Goal: Contribute content: Contribute content

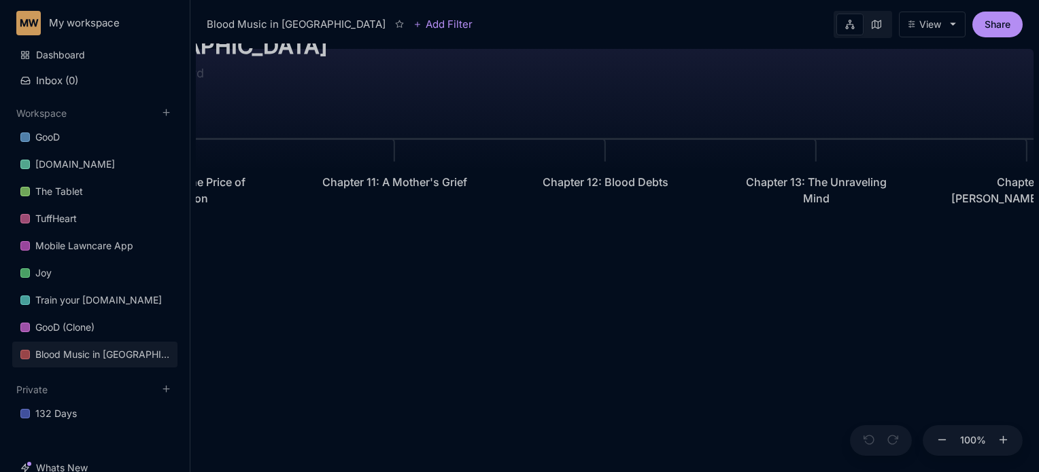
click at [320, 271] on div "Blood Music in [GEOGRAPHIC_DATA] Prologue: The Weight of Water Chapter 1: The P…" at bounding box center [614, 258] width 837 height 429
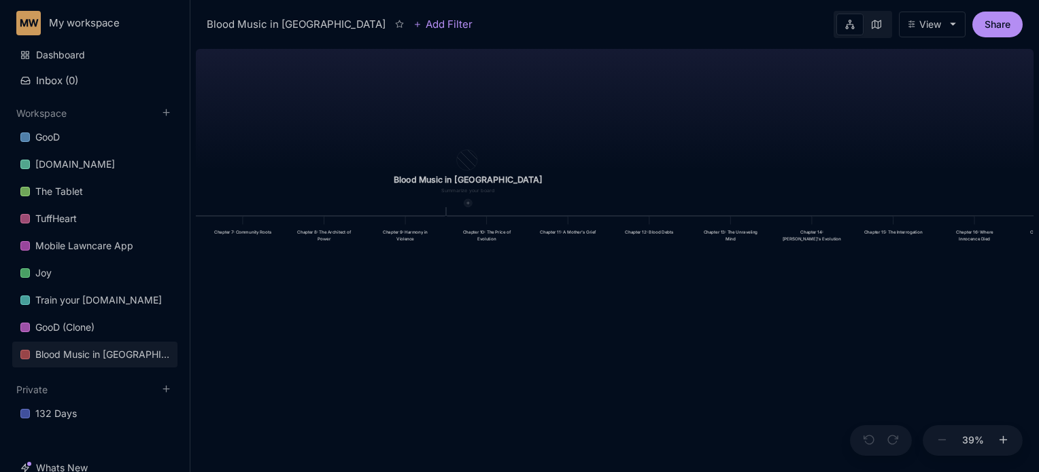
click at [464, 200] on div at bounding box center [468, 203] width 8 height 8
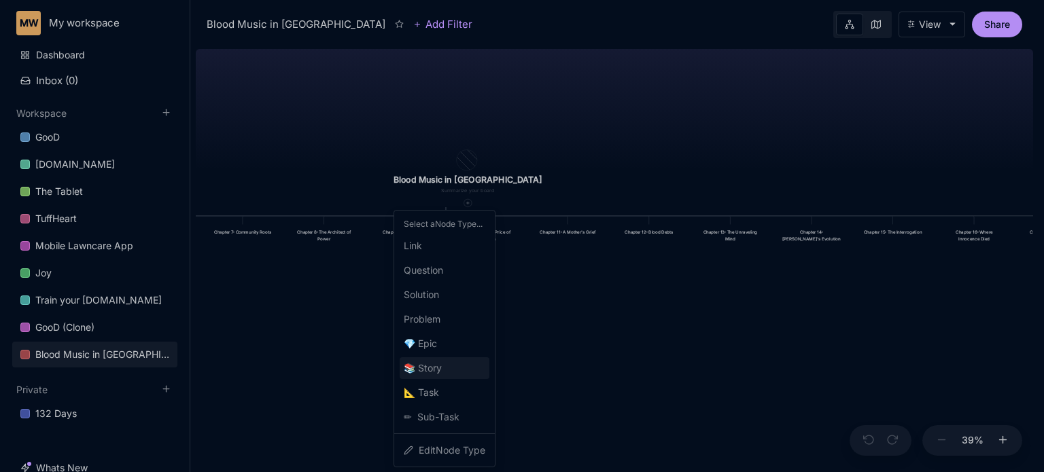
click at [413, 370] on icon "📚" at bounding box center [411, 368] width 14 height 16
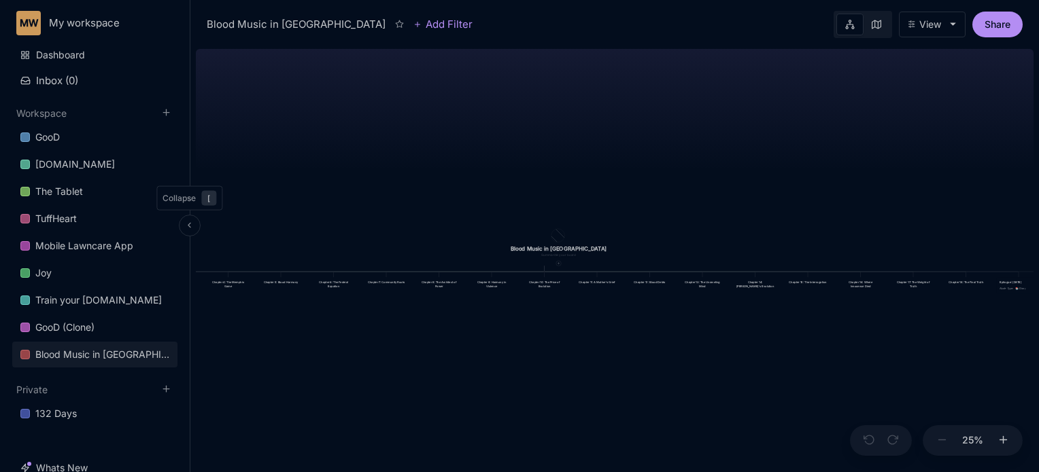
click at [190, 228] on icon at bounding box center [189, 225] width 9 height 9
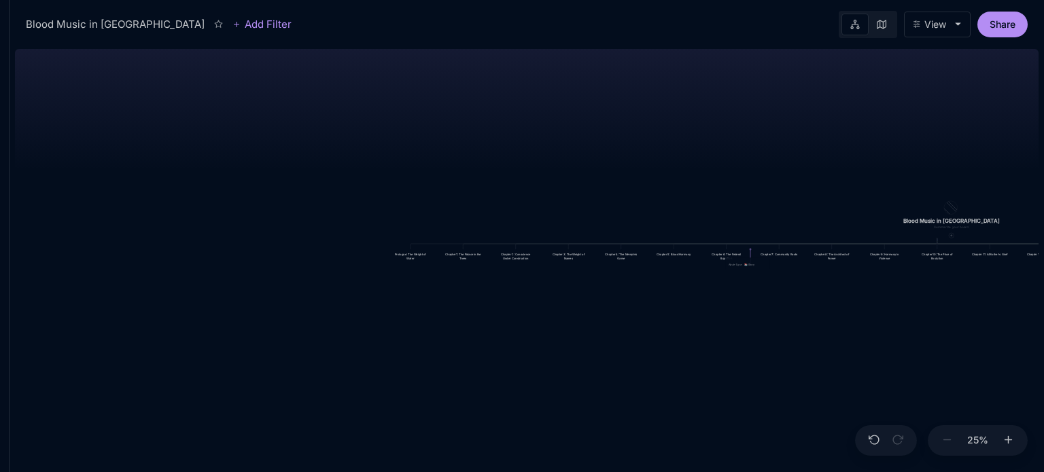
drag, startPoint x: 780, startPoint y: 256, endPoint x: 743, endPoint y: 264, distance: 38.3
click at [743, 264] on div "Node Type : 📚 Story" at bounding box center [748, 264] width 38 height 5
click at [752, 298] on div "Blood Music in [GEOGRAPHIC_DATA] Prologue: The Weight of Water Chapter 1: The P…" at bounding box center [527, 258] width 1024 height 429
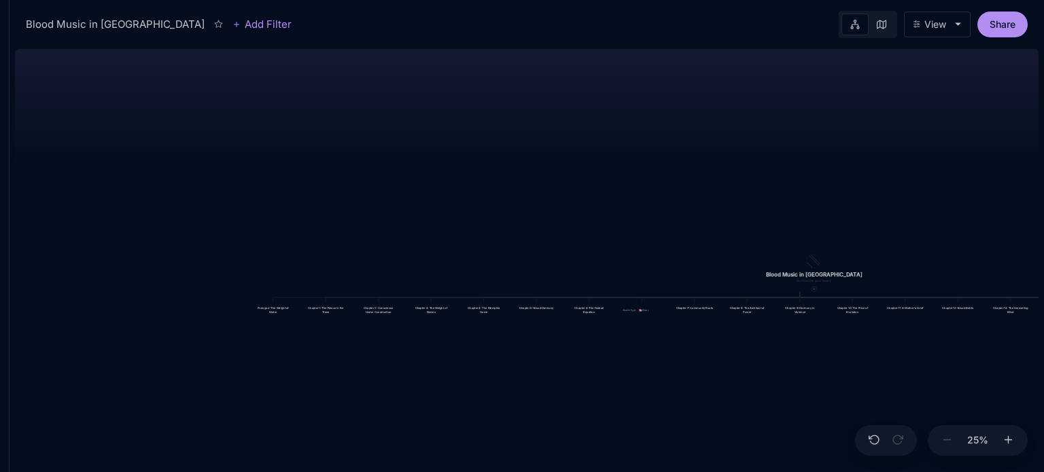
drag, startPoint x: 752, startPoint y: 298, endPoint x: 583, endPoint y: 360, distance: 180.6
click at [583, 360] on div "Blood Music in [GEOGRAPHIC_DATA] Prologue: The Weight of Water Chapter 1: The P…" at bounding box center [527, 258] width 1024 height 429
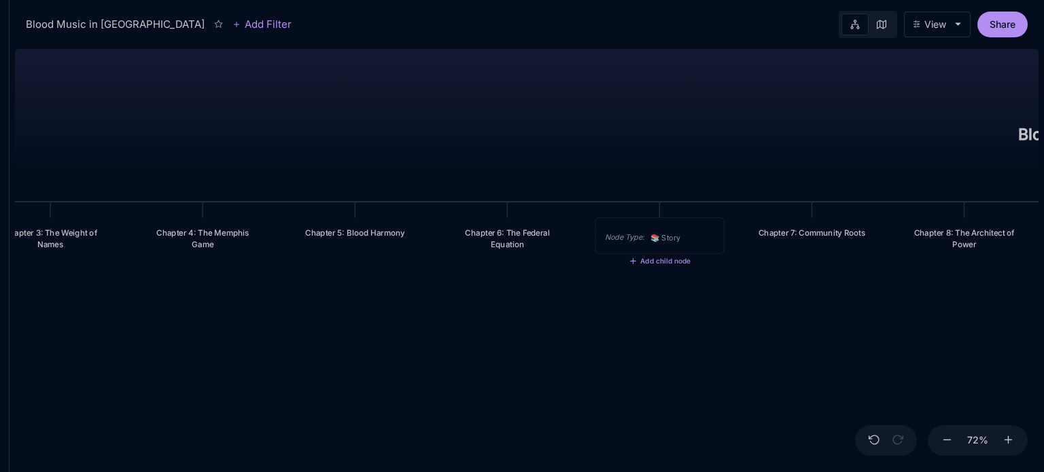
click at [672, 225] on div "Node Type : 📚 Story" at bounding box center [660, 235] width 128 height 35
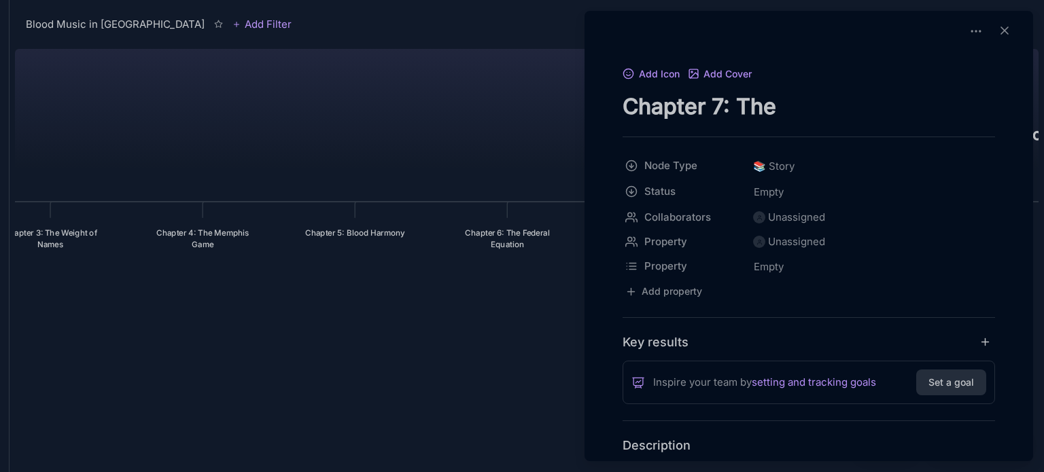
paste textarea "Lieutenant's Doubt"
type textarea "Chapter 7: The Lieutenant's Doubt"
click at [526, 90] on div at bounding box center [522, 236] width 1044 height 472
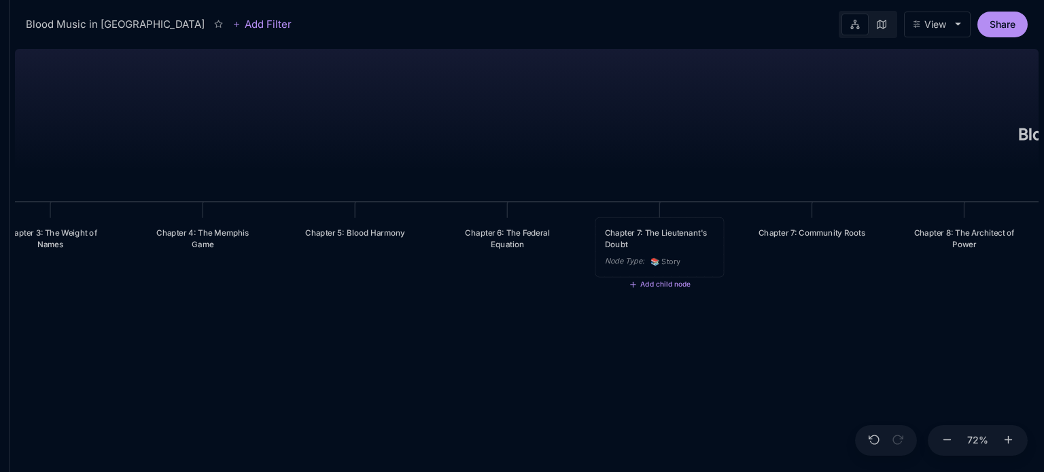
click at [655, 236] on div "Chapter 7: The Lieutenant's Doubt" at bounding box center [660, 239] width 110 height 24
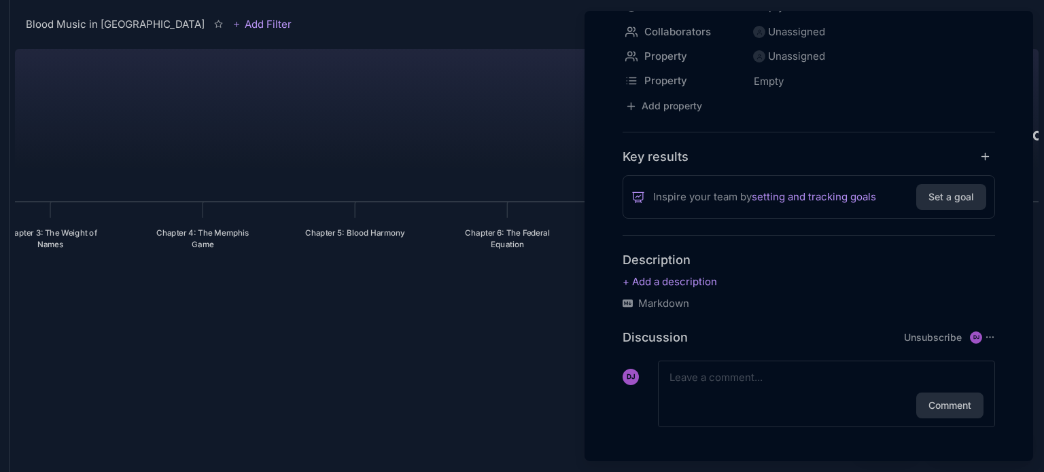
scroll to position [188, 0]
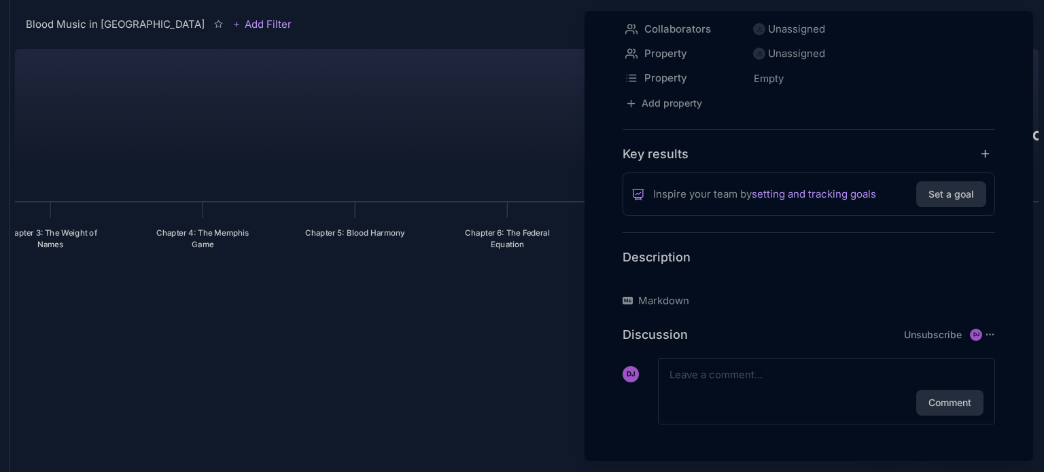
click at [711, 279] on p at bounding box center [809, 279] width 373 height 16
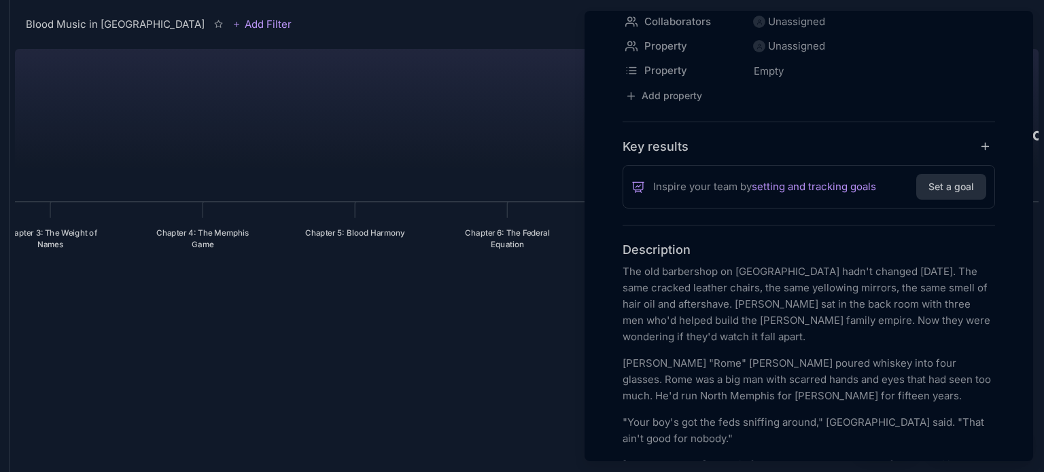
scroll to position [194, 0]
drag, startPoint x: 826, startPoint y: 381, endPoint x: 918, endPoint y: 381, distance: 91.8
click at [918, 381] on p "[PERSON_NAME] "Rome" [PERSON_NAME] poured whiskey into four glasses. Rome was a…" at bounding box center [809, 381] width 373 height 49
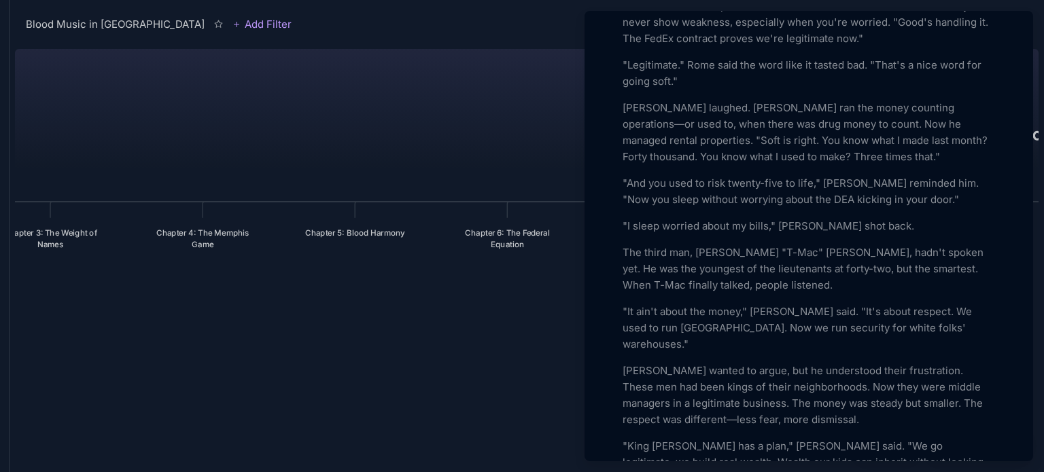
scroll to position [688, 0]
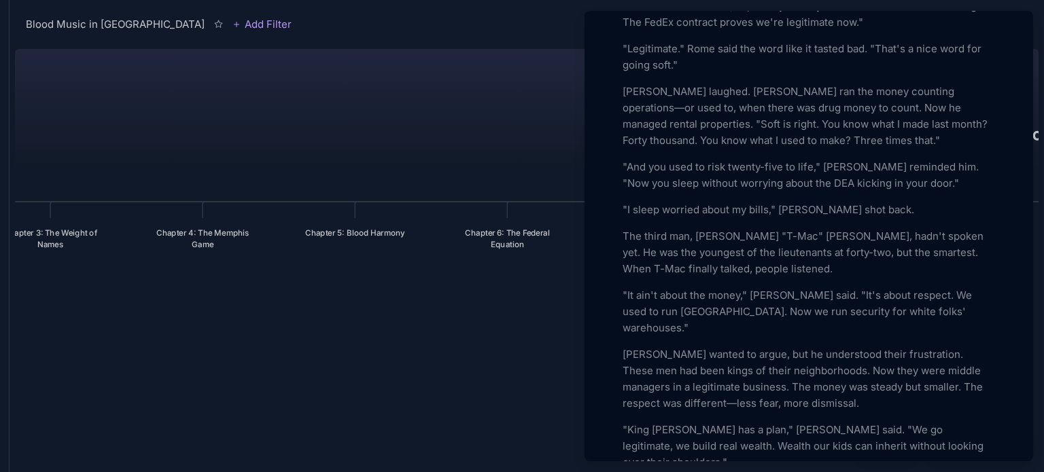
click at [654, 422] on p ""King [PERSON_NAME] has a plan," [PERSON_NAME] said. "We go legitimate, we buil…" at bounding box center [809, 446] width 373 height 49
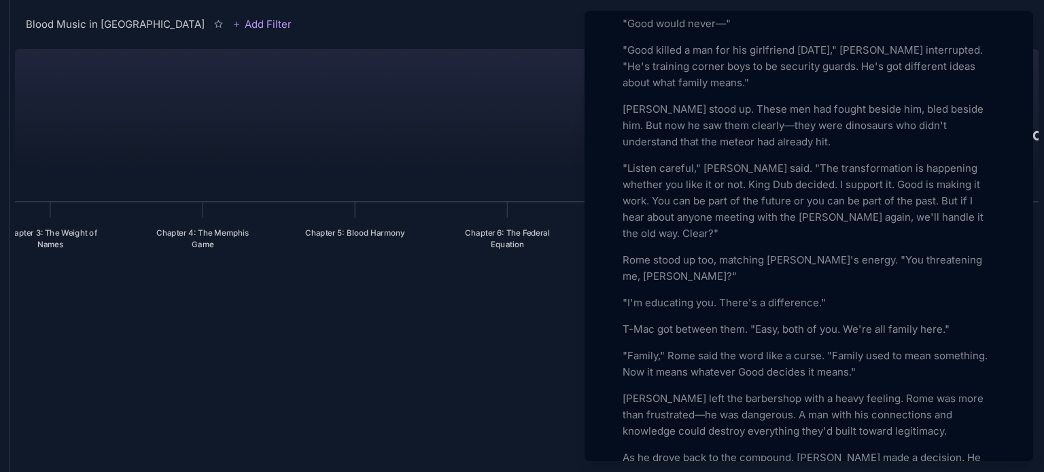
scroll to position [1631, 0]
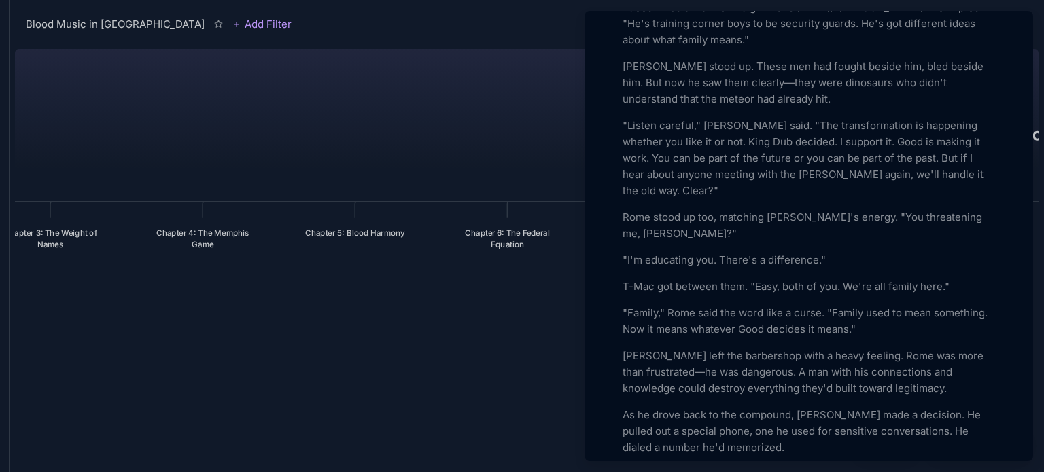
scroll to position [1673, 0]
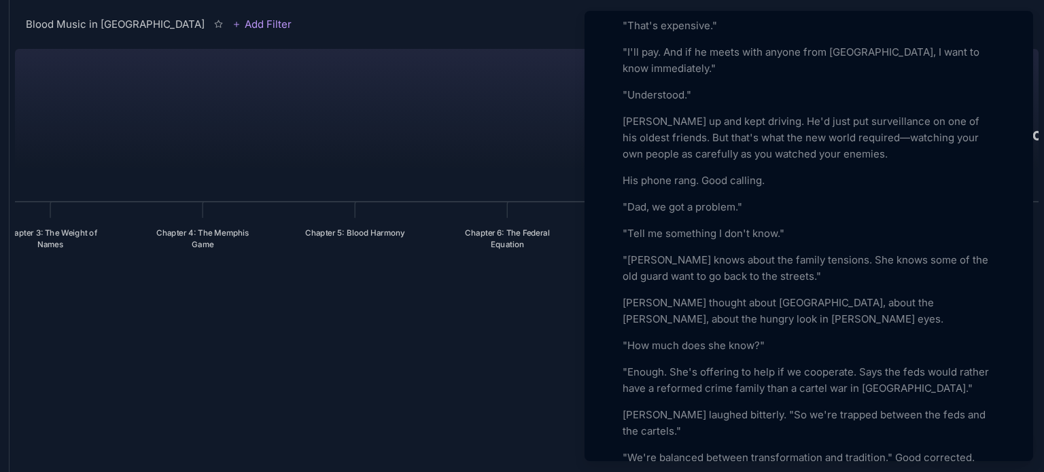
scroll to position [2244, 0]
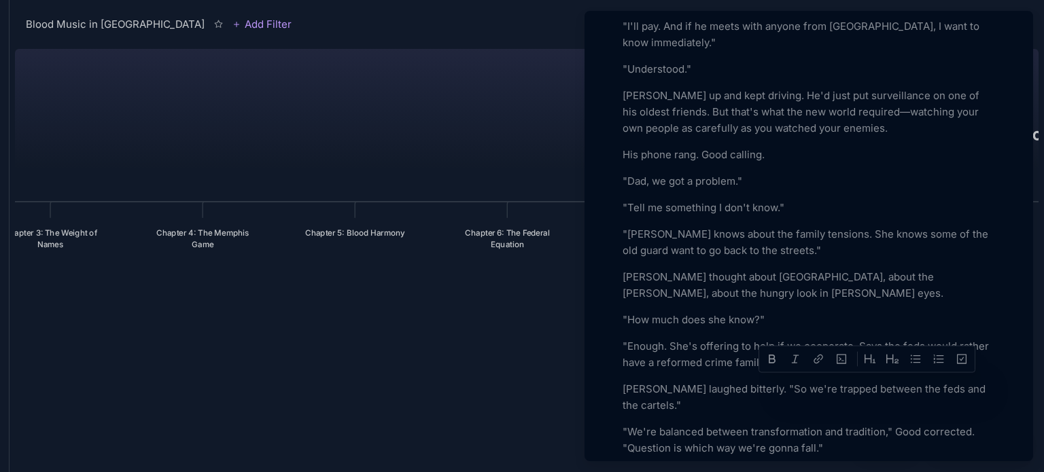
drag, startPoint x: 888, startPoint y: 385, endPoint x: 845, endPoint y: 390, distance: 43.2
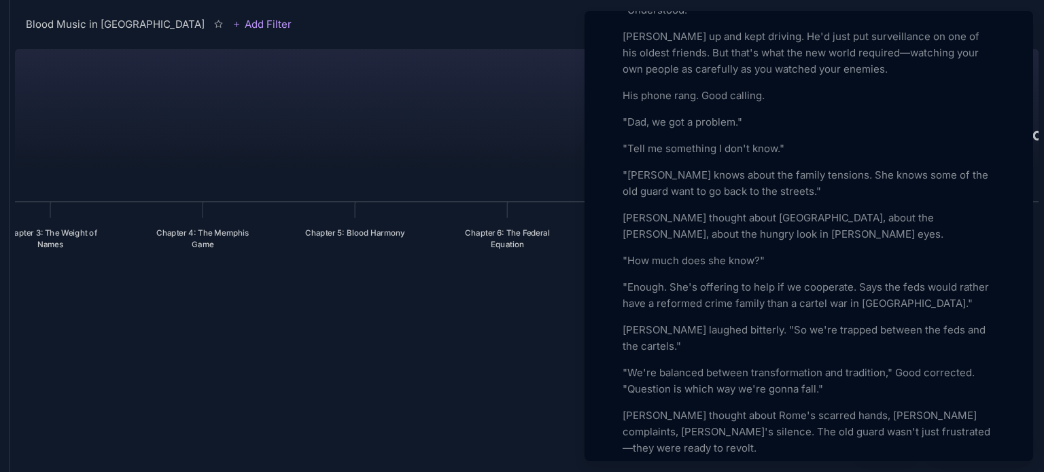
scroll to position [2319, 0]
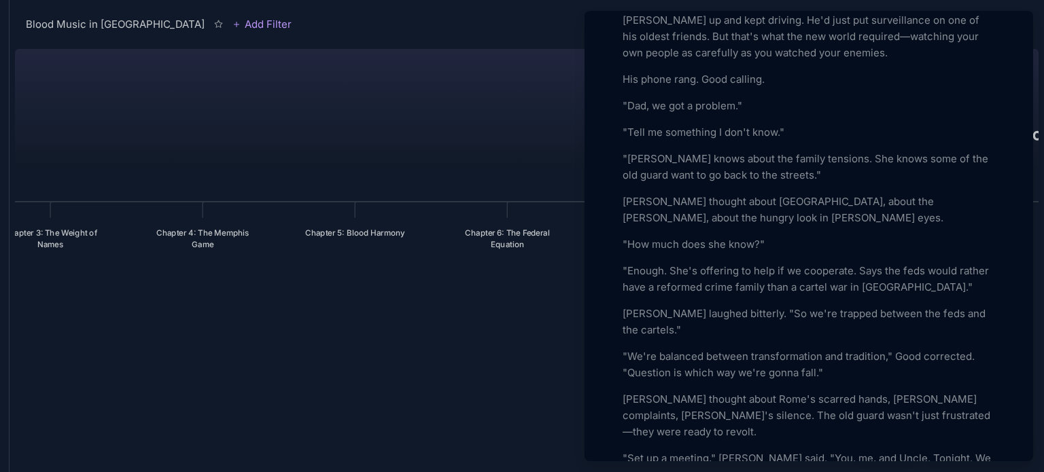
click at [479, 292] on div at bounding box center [522, 236] width 1044 height 472
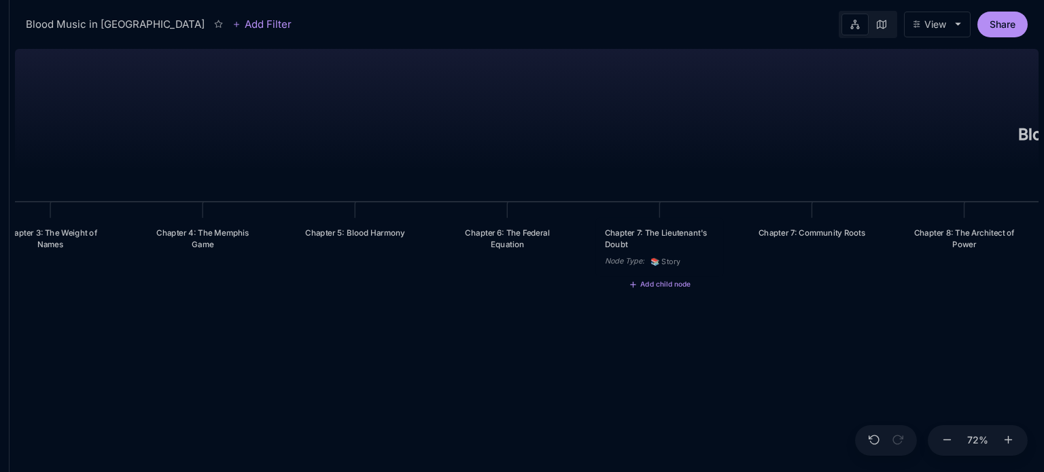
click at [661, 242] on div "Chapter 7: The Lieutenant's Doubt" at bounding box center [660, 239] width 110 height 24
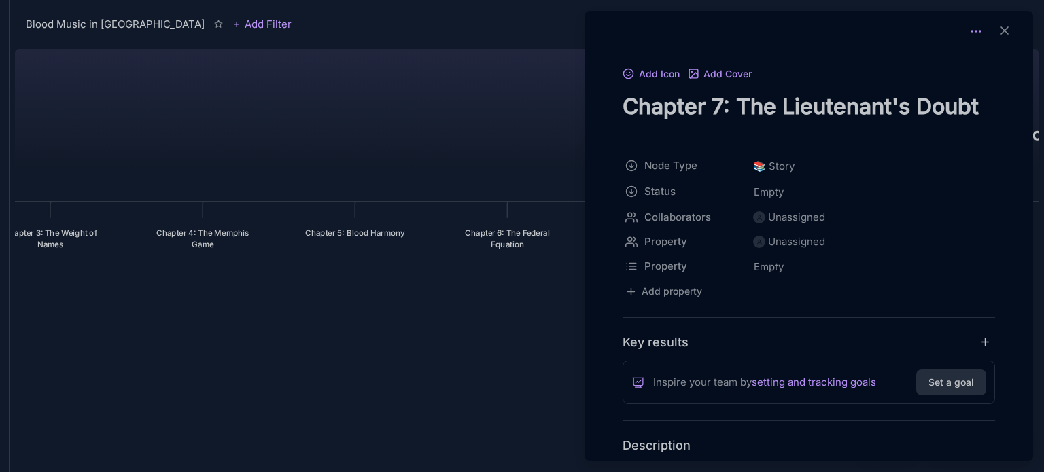
click at [971, 25] on icon at bounding box center [976, 31] width 14 height 14
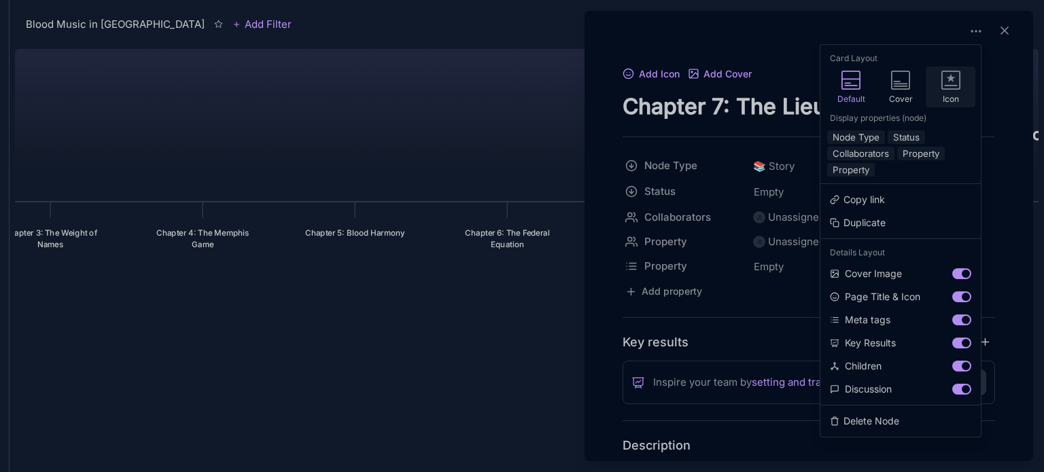
click at [941, 86] on icon at bounding box center [950, 80] width 19 height 19
click at [865, 132] on button "Node Type" at bounding box center [856, 138] width 58 height 14
